Goal: Task Accomplishment & Management: Use online tool/utility

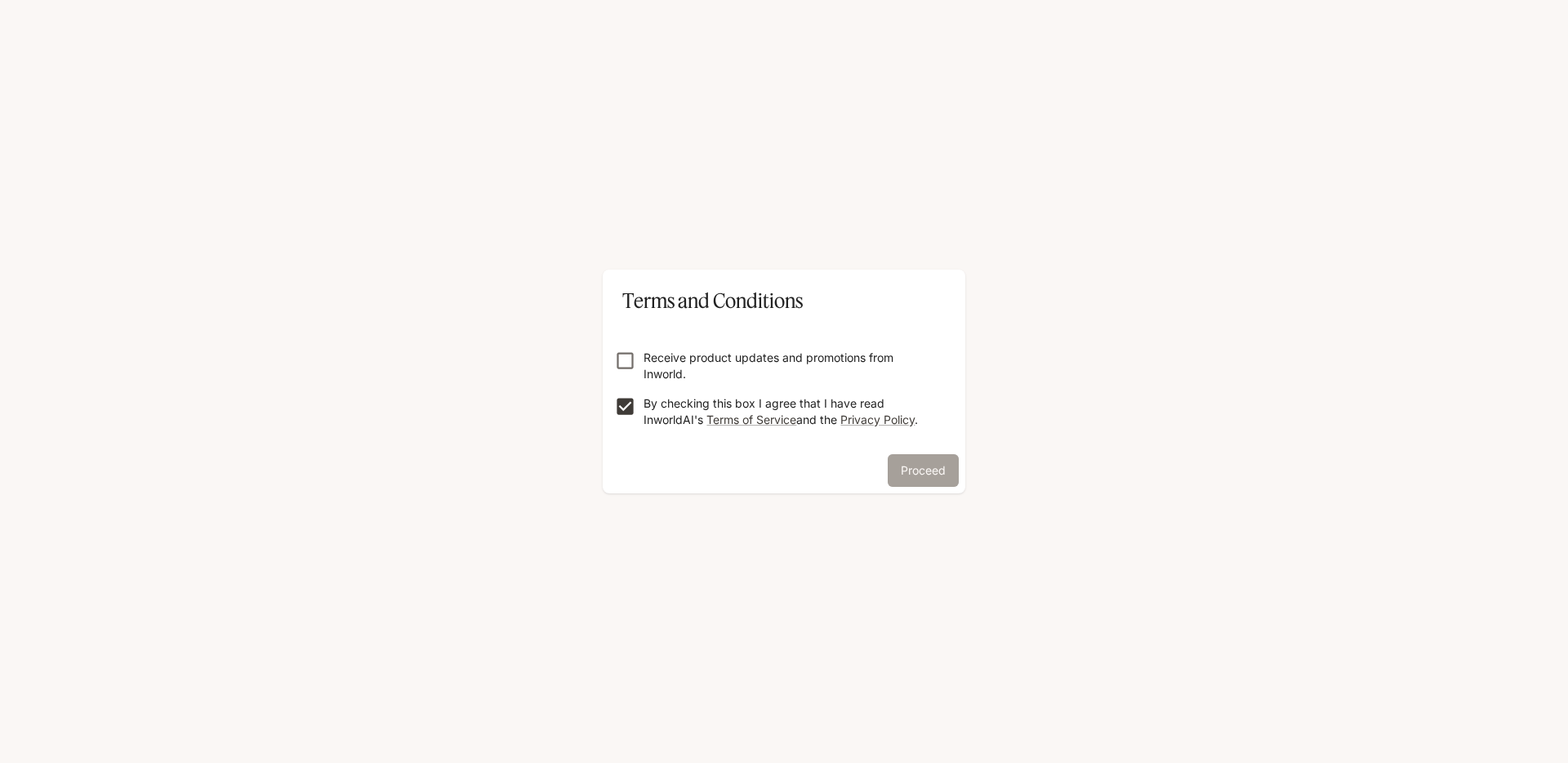
click at [917, 463] on button "Proceed" at bounding box center [923, 470] width 71 height 32
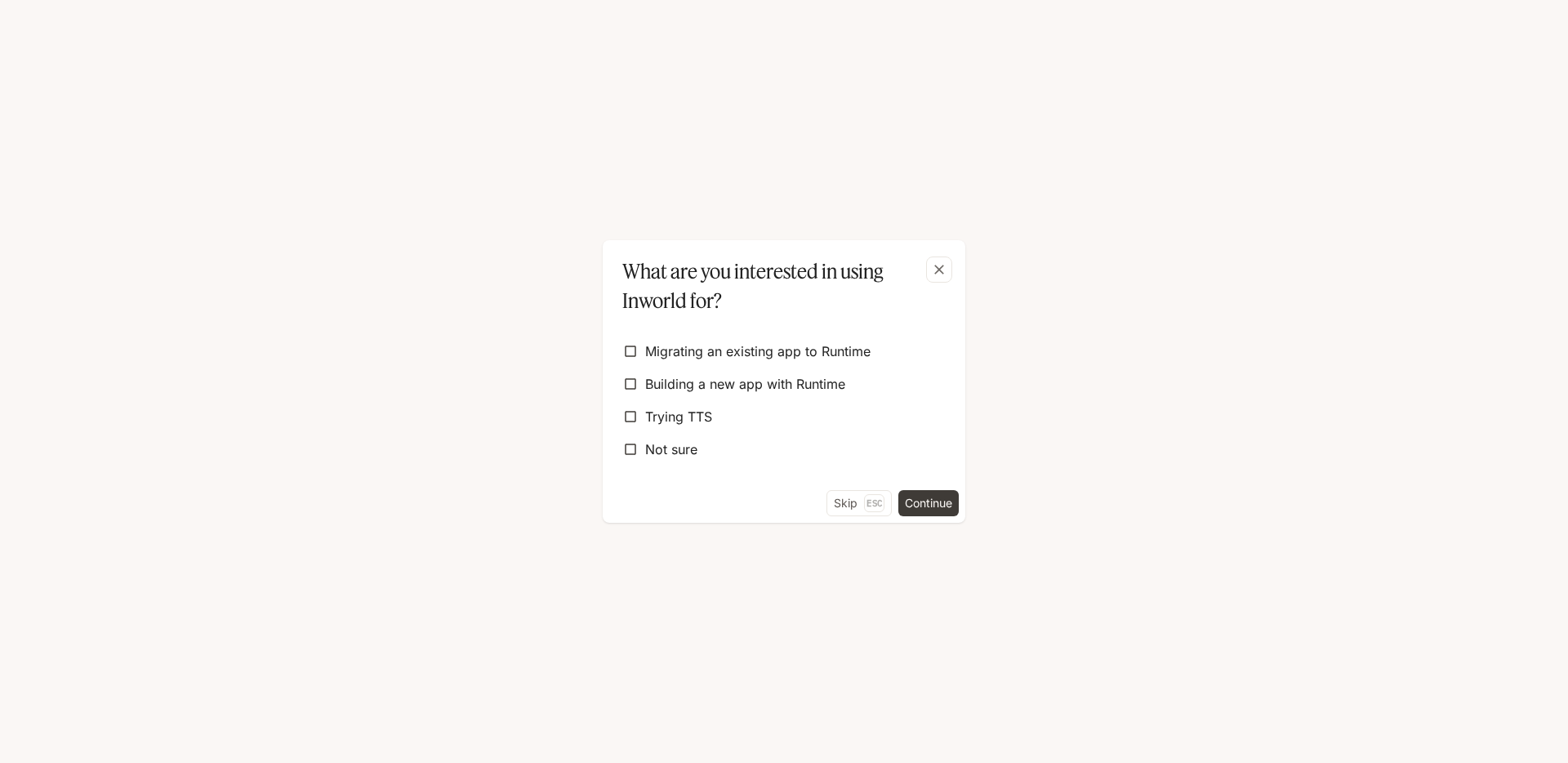
click at [917, 463] on label "Not sure" at bounding box center [784, 450] width 337 height 30
click at [928, 501] on button "Continue" at bounding box center [928, 503] width 60 height 26
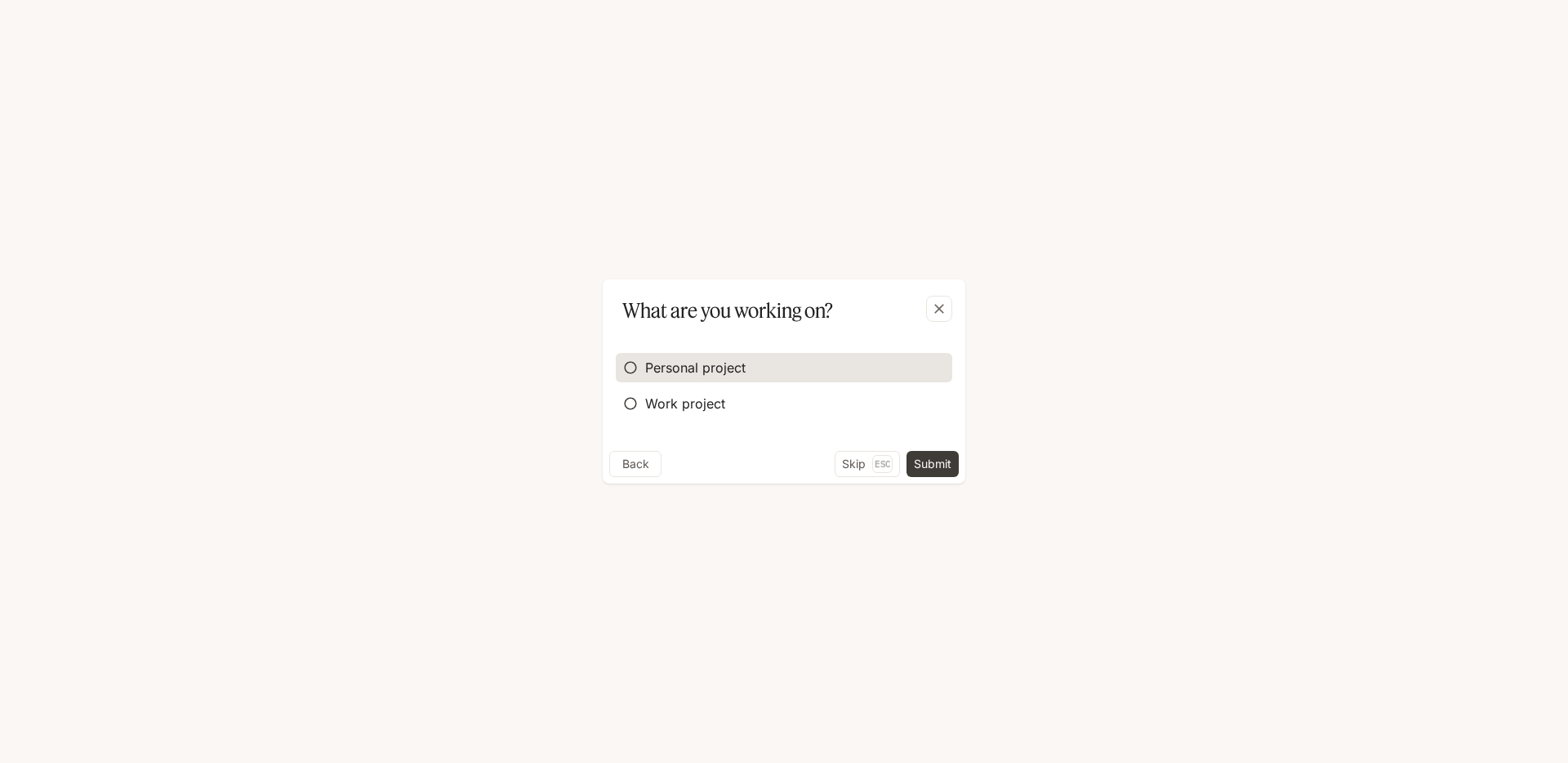
click at [716, 366] on span "Personal project" at bounding box center [695, 367] width 101 height 19
click at [940, 464] on button "Submit" at bounding box center [933, 464] width 53 height 26
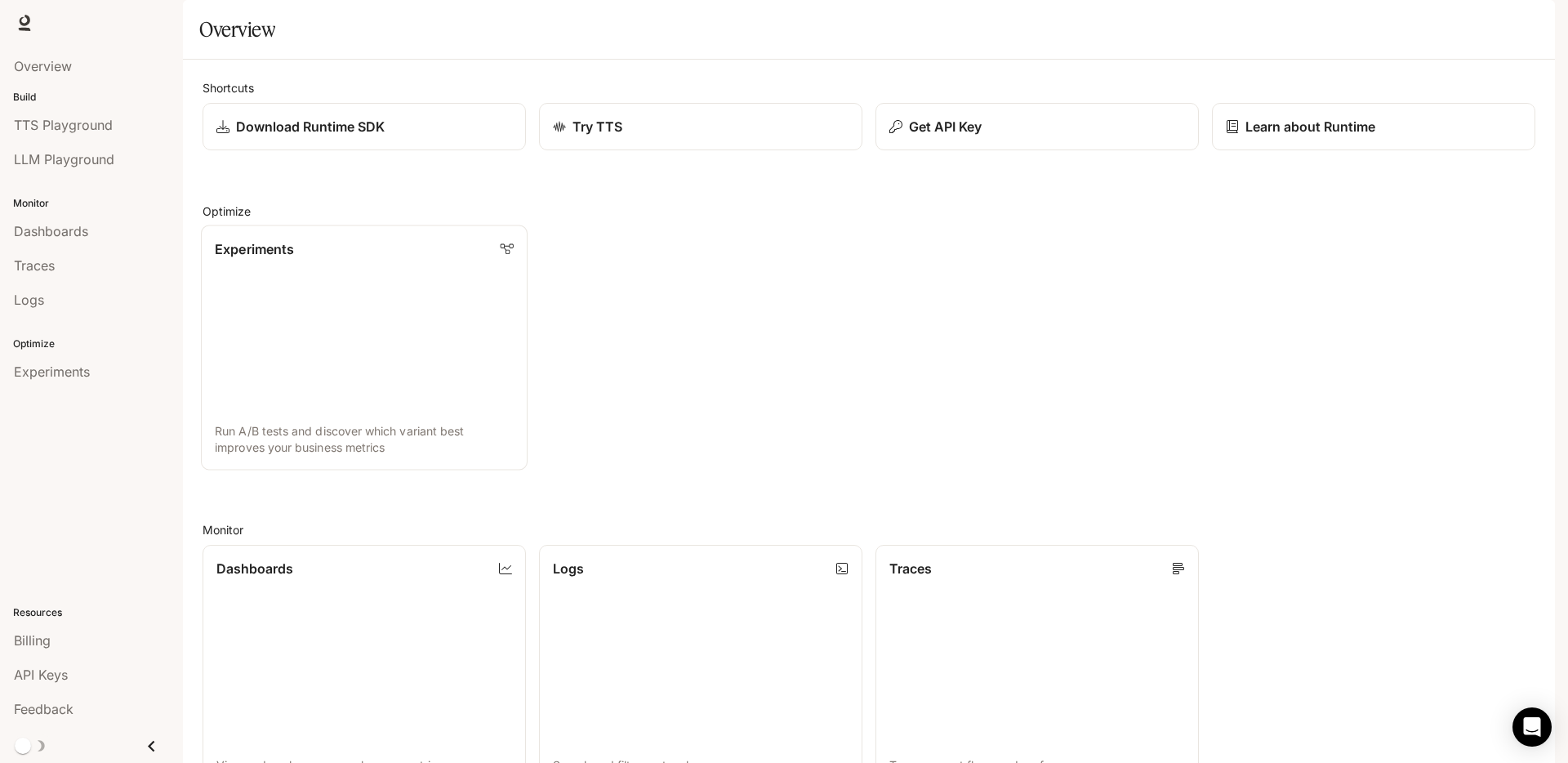
click at [380, 353] on link "Experiments Run A/B tests and discover which variant best improves your busines…" at bounding box center [364, 348] width 327 height 246
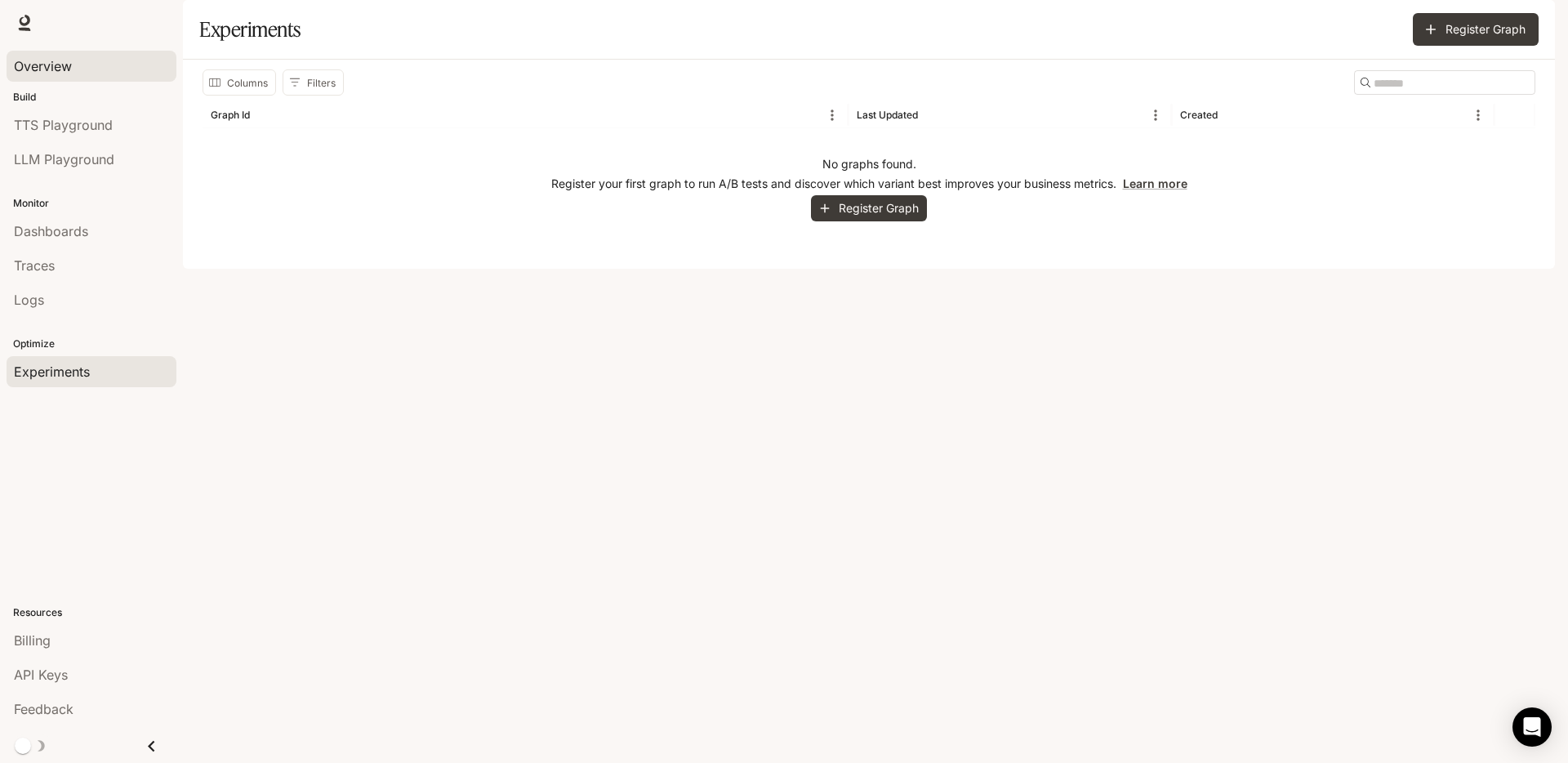
click at [78, 75] on div "Overview" at bounding box center [91, 66] width 155 height 19
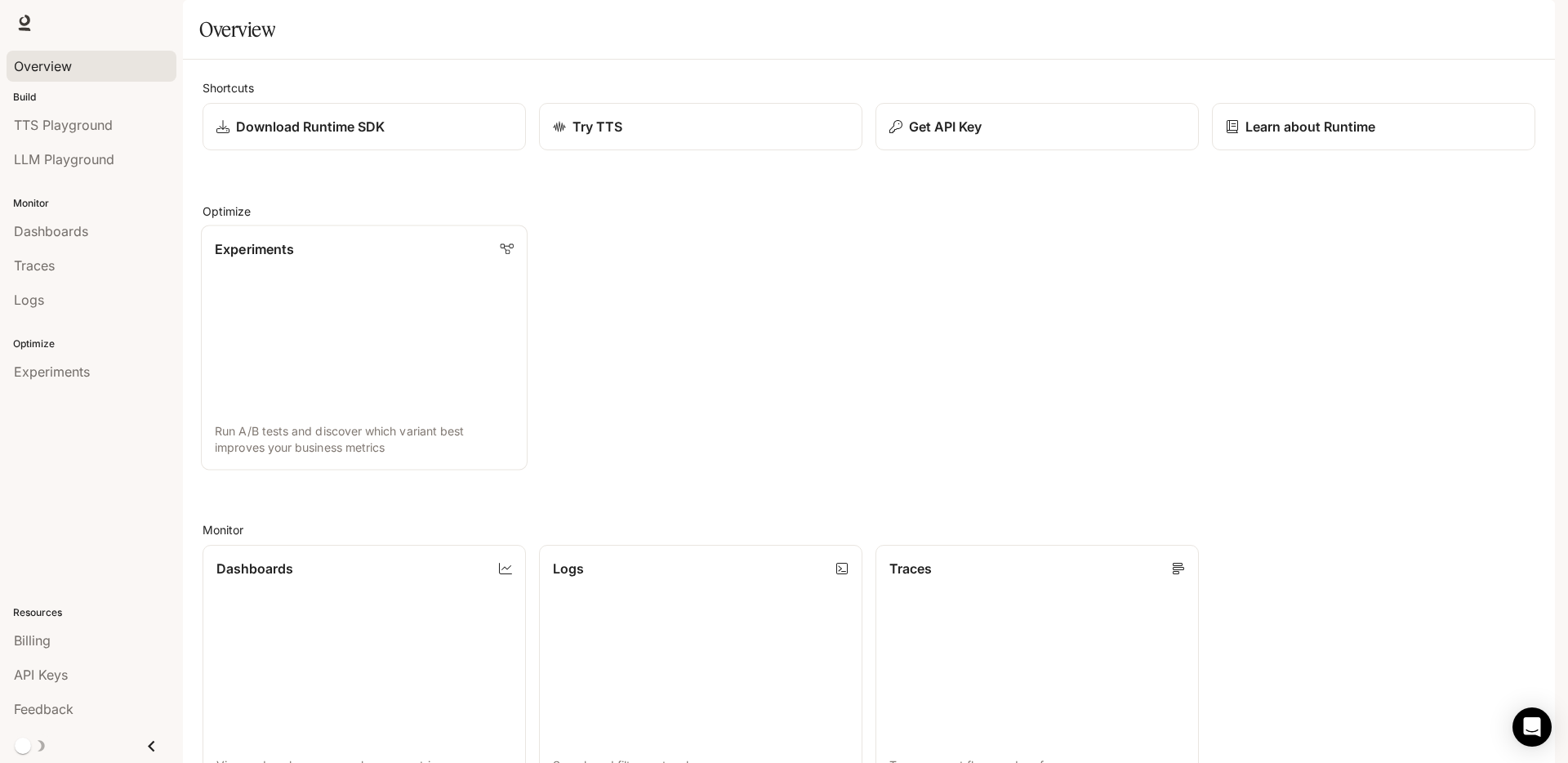
click at [349, 383] on link "Experiments Run A/B tests and discover which variant best improves your busines…" at bounding box center [364, 348] width 327 height 246
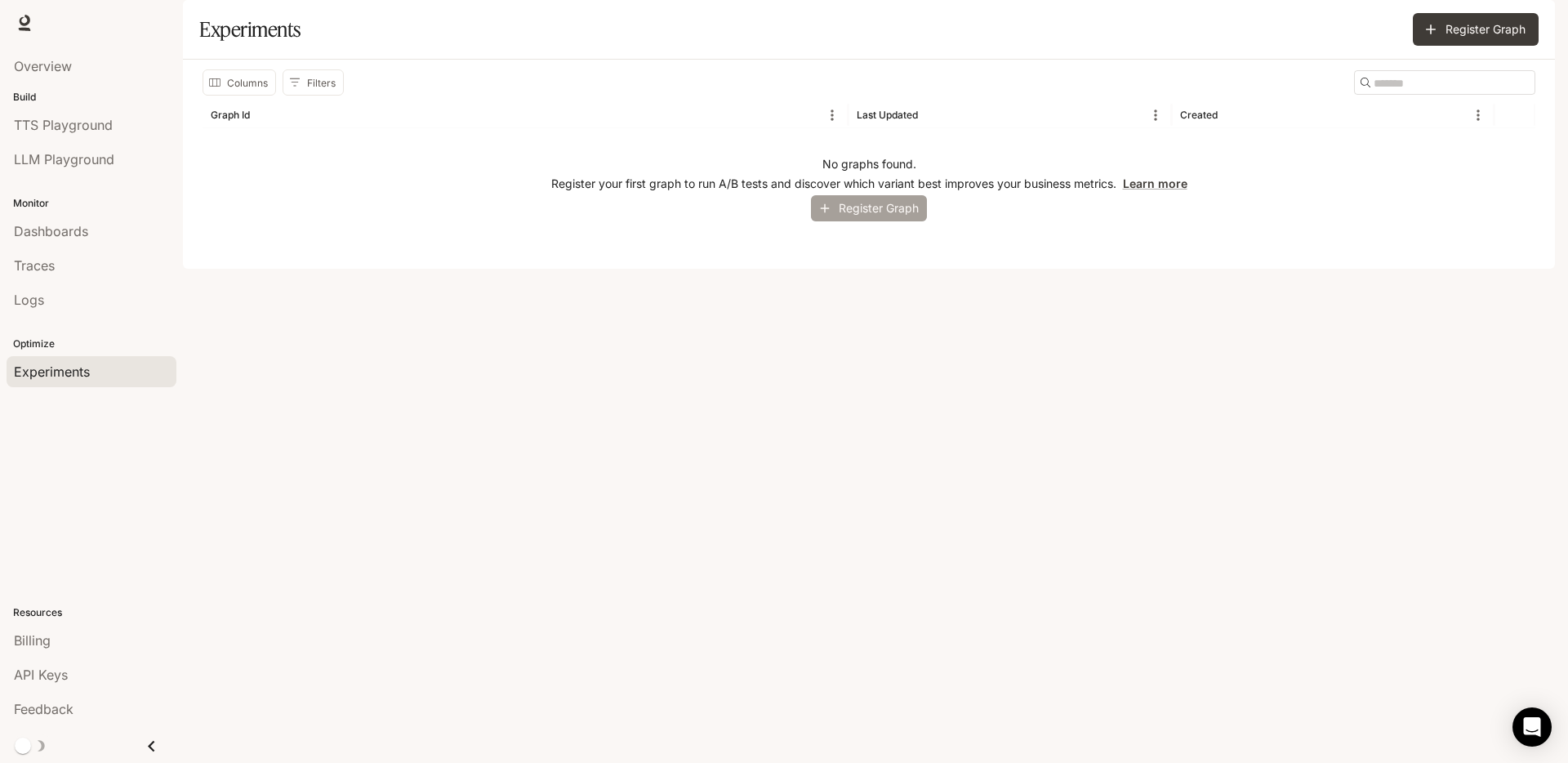
click at [863, 222] on button "Register Graph" at bounding box center [869, 209] width 116 height 27
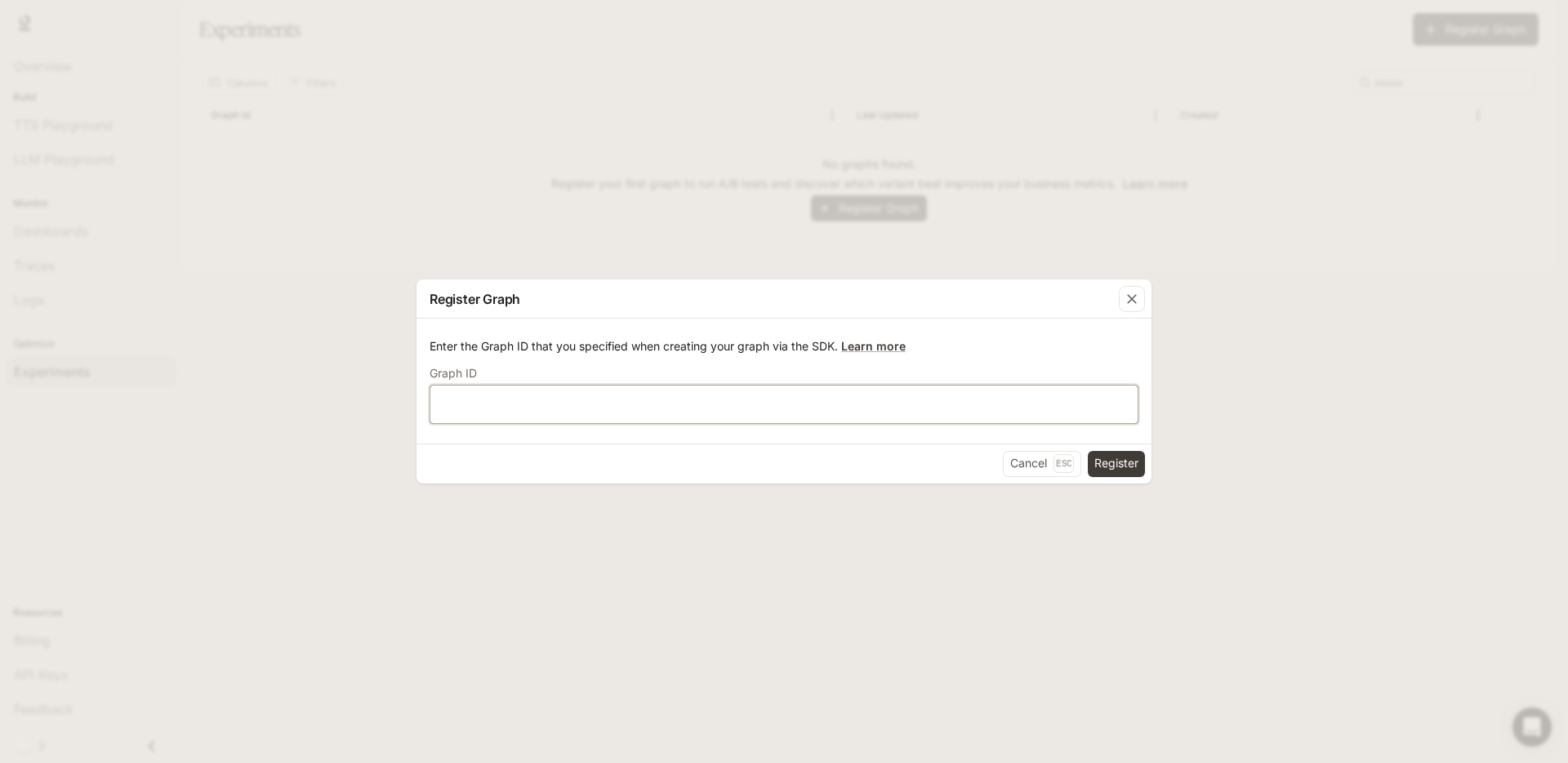
click at [996, 410] on input "text" at bounding box center [784, 403] width 707 height 17
type input "*"
click at [1120, 462] on button "Register" at bounding box center [1116, 464] width 57 height 26
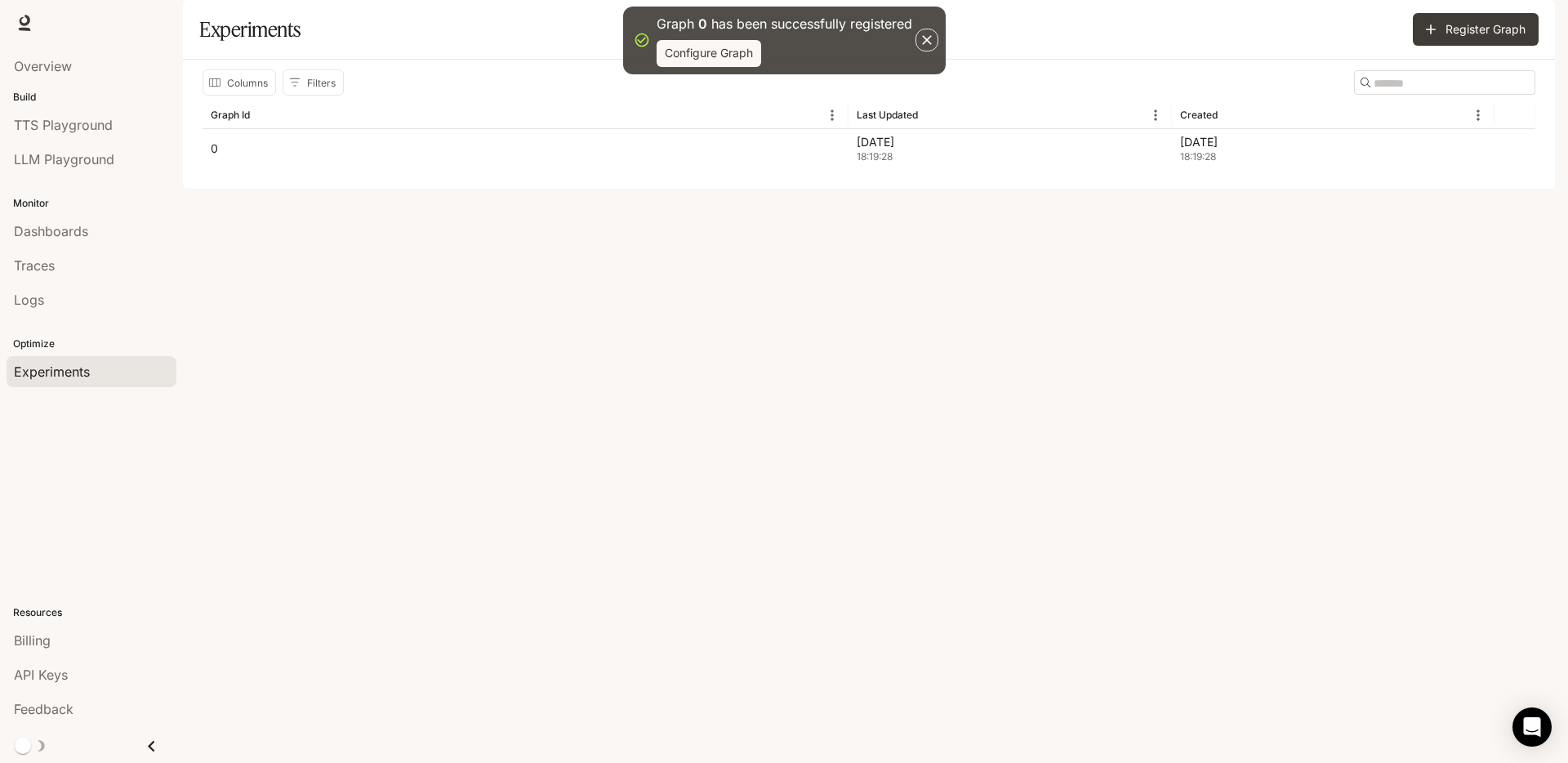
click at [917, 37] on button "button" at bounding box center [927, 40] width 23 height 23
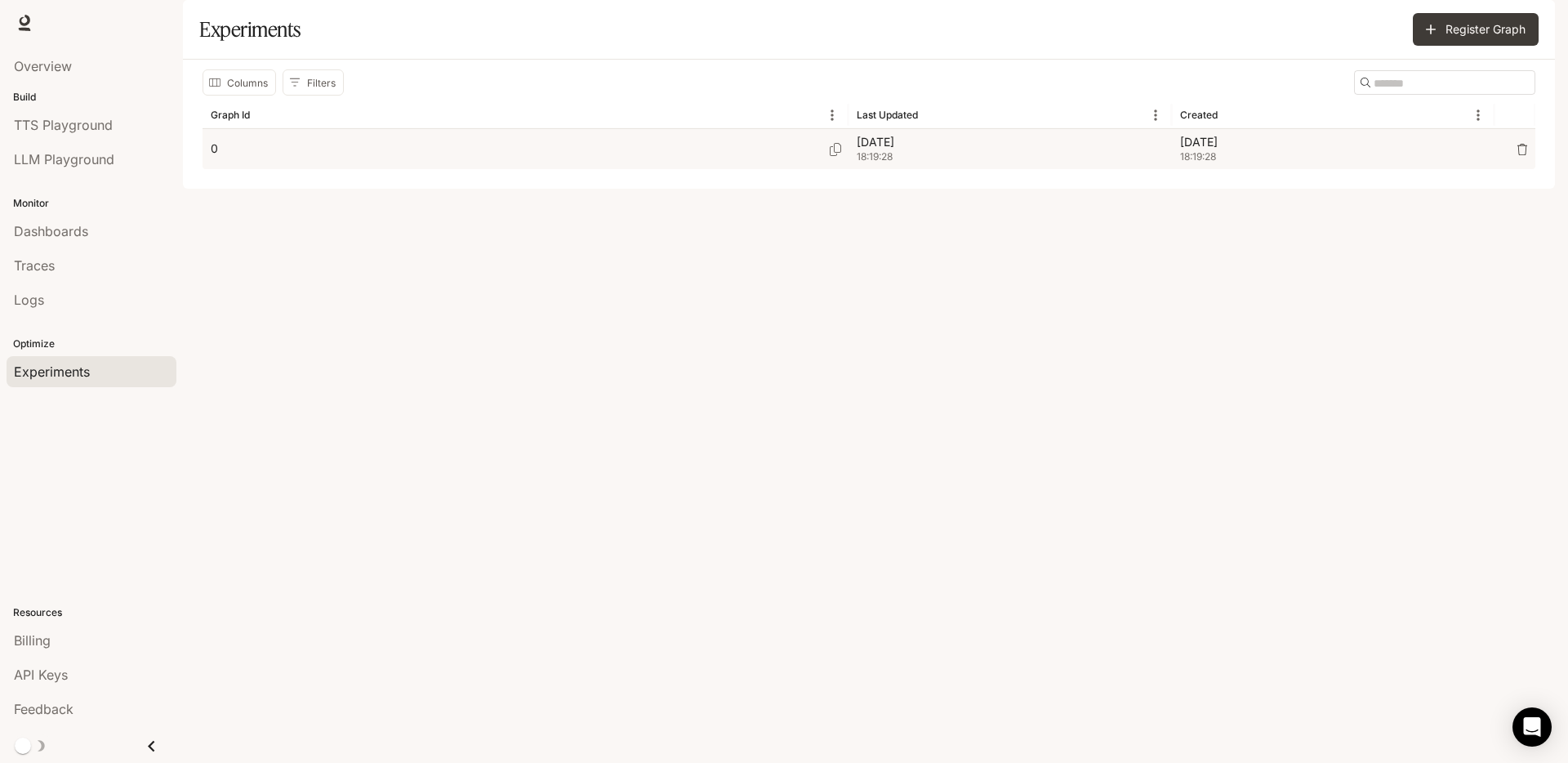
click at [341, 169] on div "0" at bounding box center [525, 149] width 629 height 40
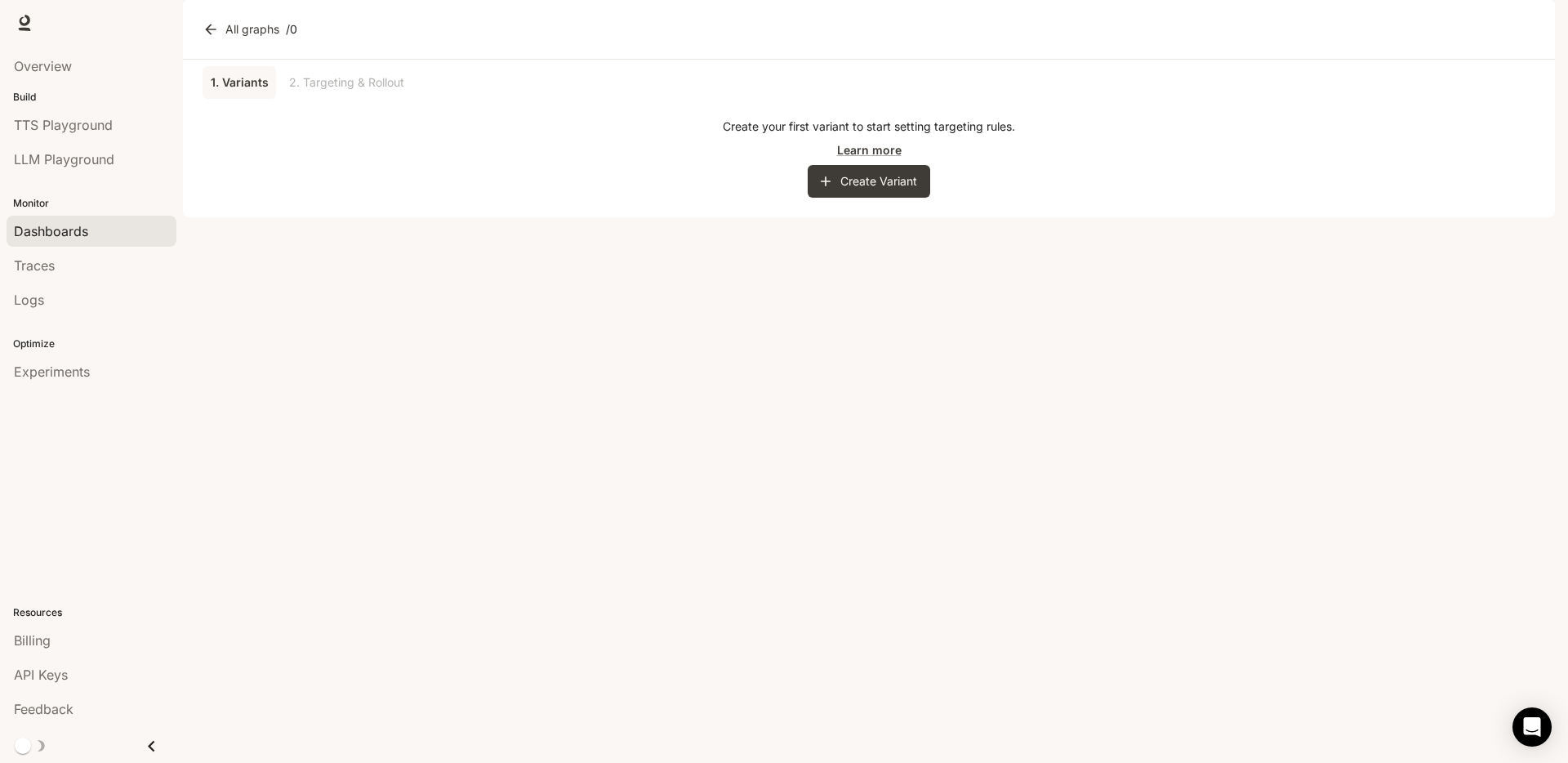
click at [44, 234] on span "Dashboards" at bounding box center [51, 232] width 74 height 19
